Goal: Task Accomplishment & Management: Use online tool/utility

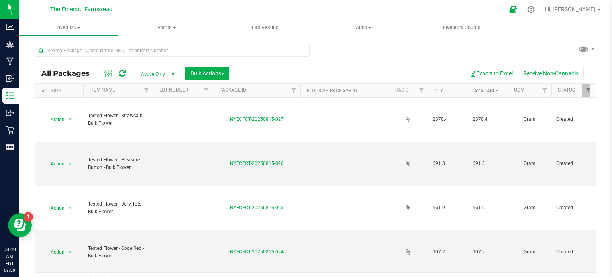
scroll to position [69, 0]
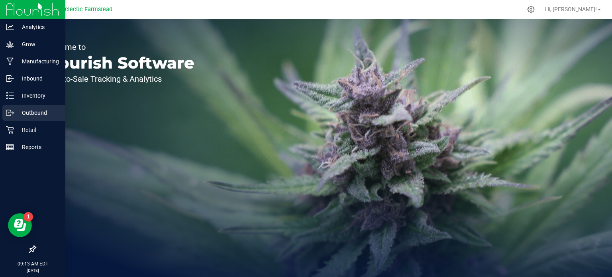
click at [37, 114] on p "Outbound" at bounding box center [38, 113] width 48 height 10
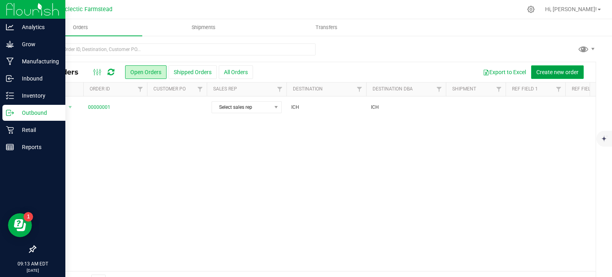
click at [546, 70] on span "Create new order" at bounding box center [557, 72] width 42 height 6
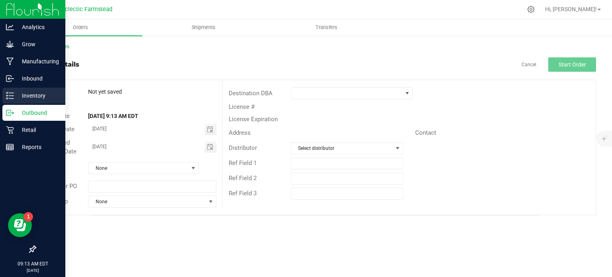
click at [30, 97] on p "Inventory" at bounding box center [38, 96] width 48 height 10
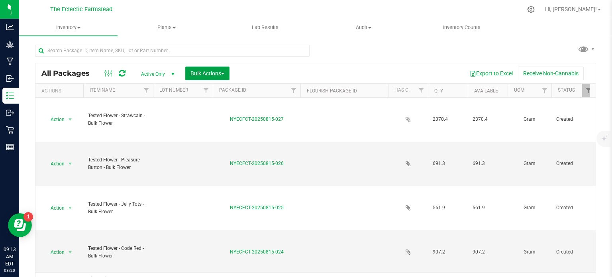
click at [212, 71] on span "Bulk Actions" at bounding box center [207, 73] width 34 height 6
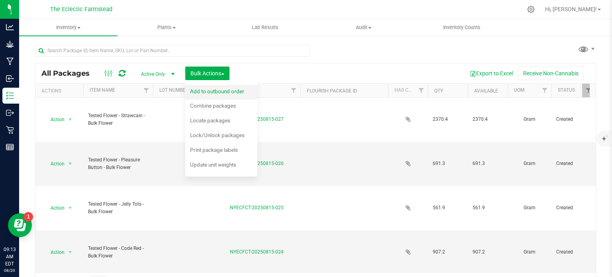
click at [209, 92] on span "Add to outbound order" at bounding box center [217, 91] width 54 height 6
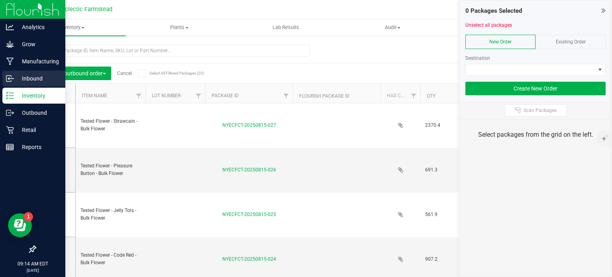
click at [33, 80] on p "Inbound" at bounding box center [38, 79] width 48 height 10
